Goal: Navigation & Orientation: Find specific page/section

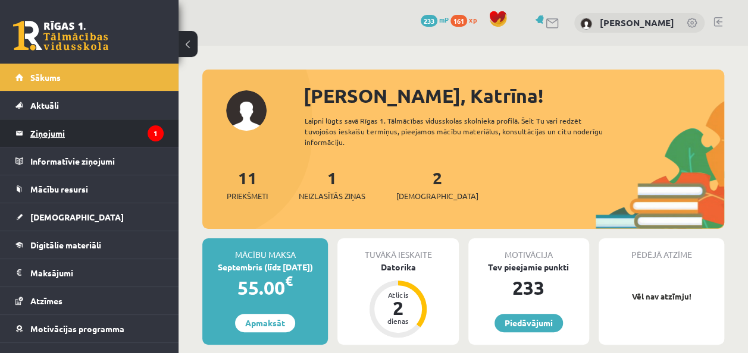
click at [148, 137] on icon "1" at bounding box center [156, 134] width 16 height 16
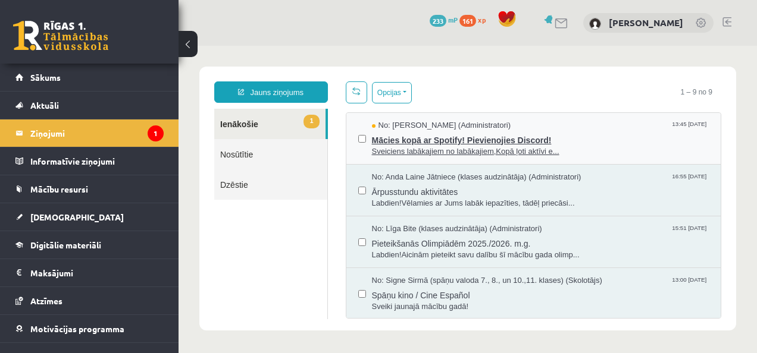
click at [431, 134] on span "Mācies kopā ar Spotify! Pievienojies Discord!" at bounding box center [540, 138] width 337 height 15
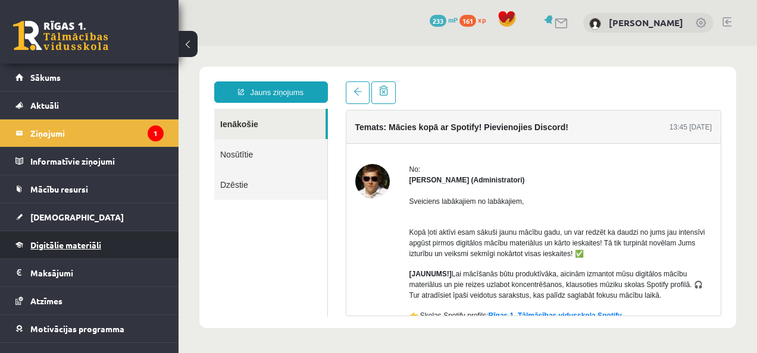
click at [70, 240] on span "Digitālie materiāli" at bounding box center [65, 245] width 71 height 11
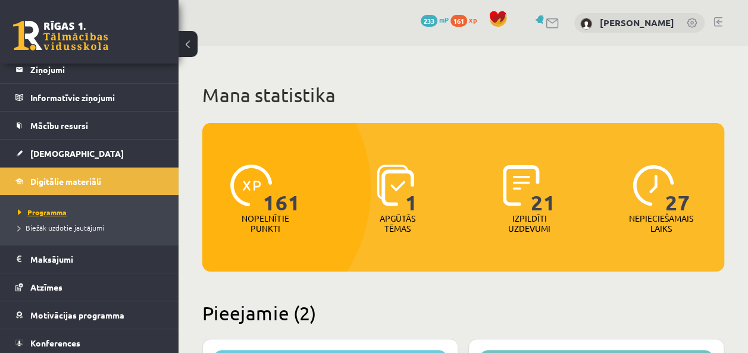
scroll to position [93, 0]
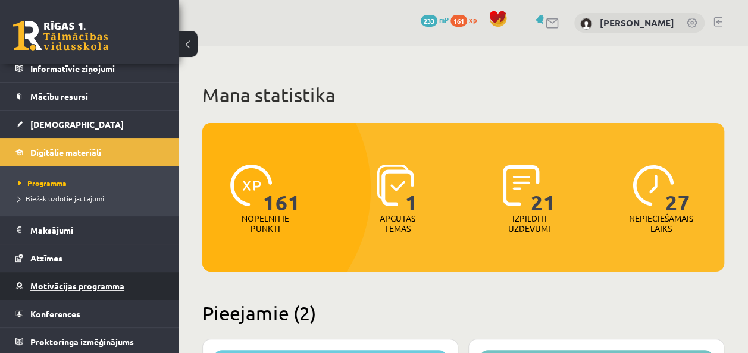
click at [49, 281] on span "Motivācijas programma" at bounding box center [77, 286] width 94 height 11
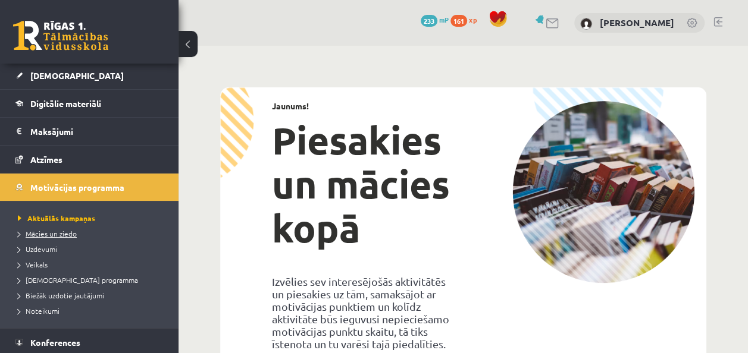
scroll to position [170, 0]
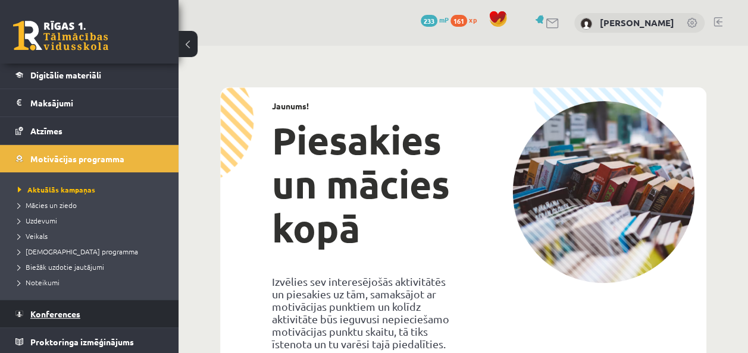
click at [61, 306] on link "Konferences" at bounding box center [89, 313] width 148 height 27
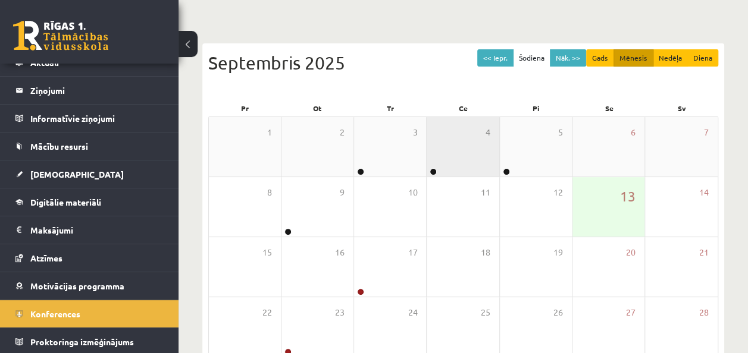
scroll to position [214, 0]
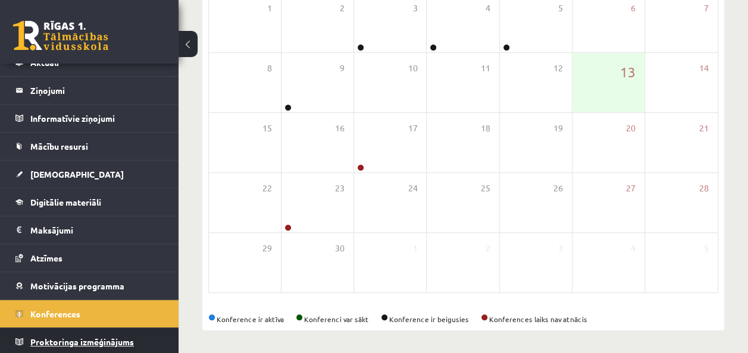
click at [86, 337] on span "Proktoringa izmēģinājums" at bounding box center [82, 342] width 104 height 11
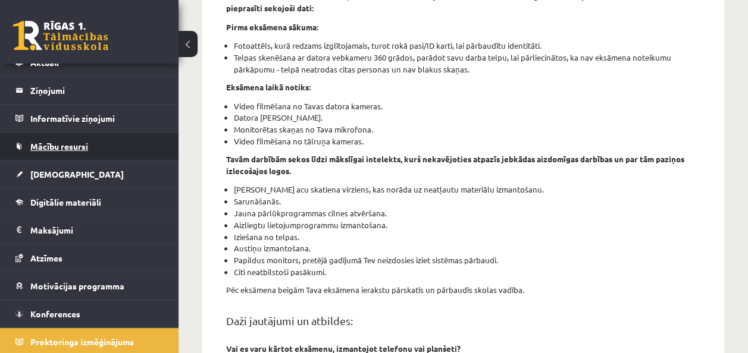
click at [58, 143] on span "Mācību resursi" at bounding box center [59, 146] width 58 height 11
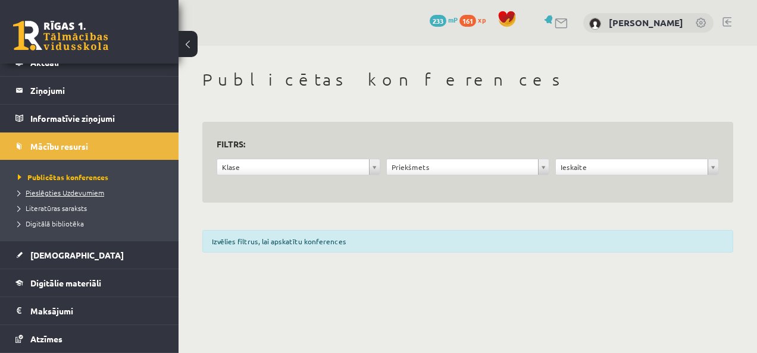
click at [64, 188] on span "Pieslēgties Uzdevumiem" at bounding box center [61, 193] width 86 height 10
click at [60, 218] on link "Digitālā bibliotēka" at bounding box center [92, 223] width 149 height 11
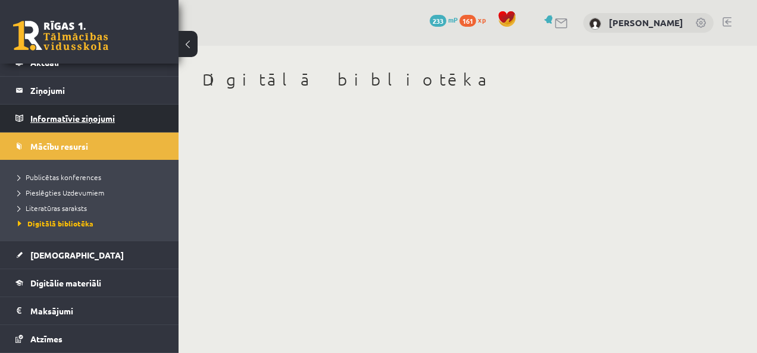
click at [62, 118] on legend "Informatīvie ziņojumi 0" at bounding box center [96, 118] width 133 height 27
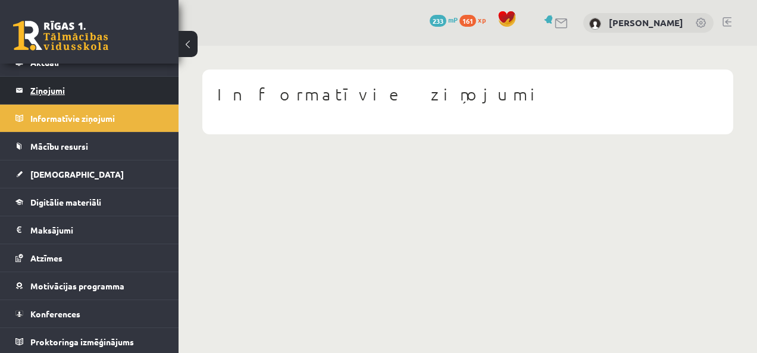
click at [54, 90] on legend "Ziņojumi 1" at bounding box center [96, 90] width 133 height 27
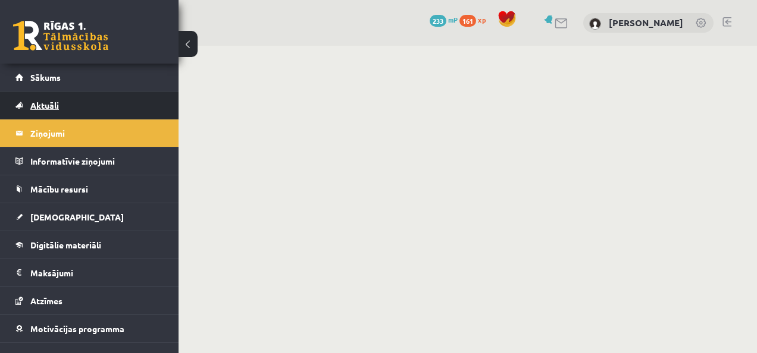
click at [55, 109] on span "Aktuāli" at bounding box center [44, 105] width 29 height 11
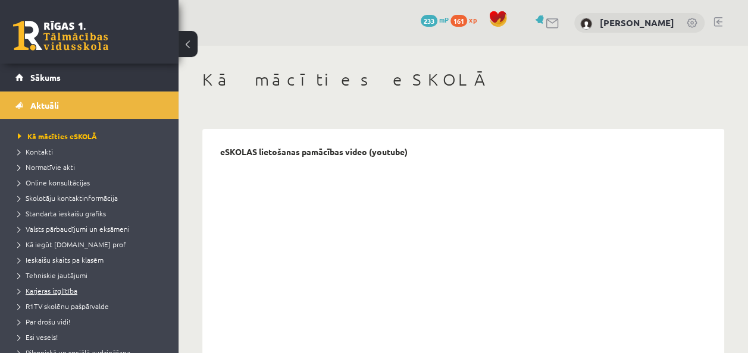
scroll to position [59, 0]
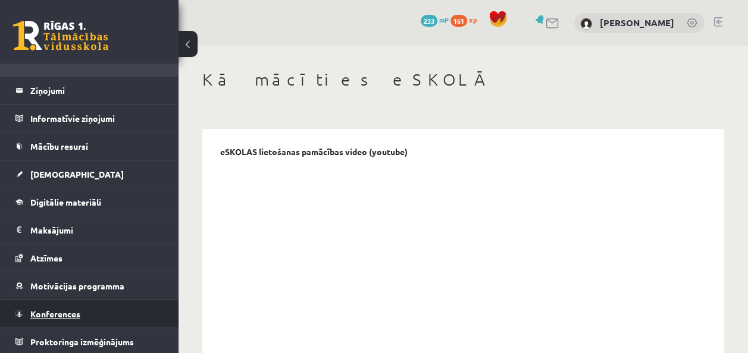
click at [71, 309] on span "Konferences" at bounding box center [55, 314] width 50 height 11
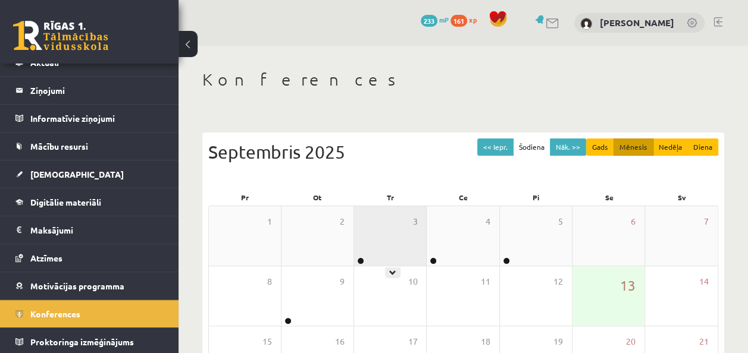
click at [358, 255] on div "3" at bounding box center [390, 235] width 72 height 59
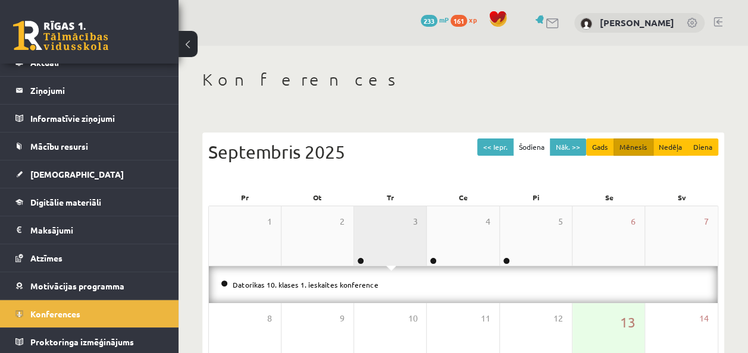
scroll to position [119, 0]
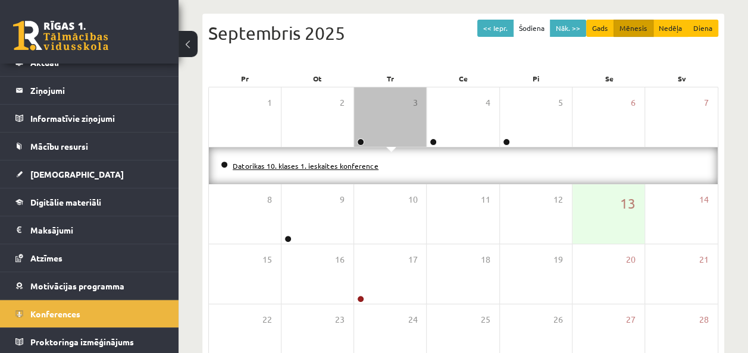
click at [337, 168] on link "Datorikas 10. klases 1. ieskaites konference" at bounding box center [306, 166] width 146 height 10
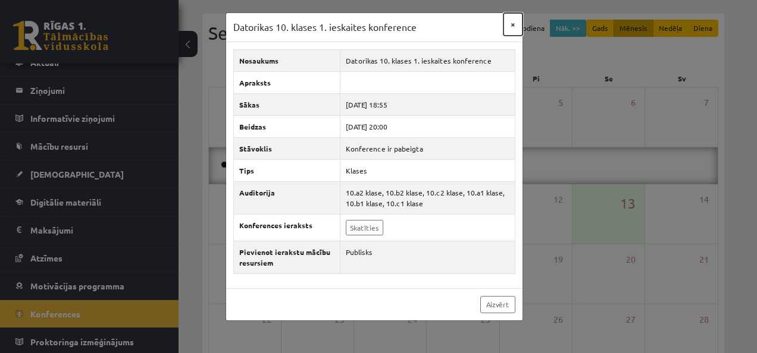
click at [512, 27] on button "×" at bounding box center [512, 24] width 19 height 23
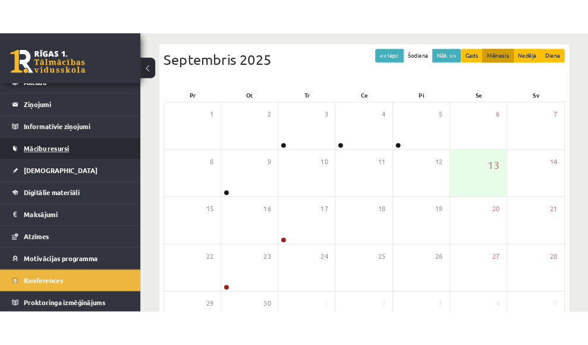
scroll to position [0, 0]
